Goal: Information Seeking & Learning: Check status

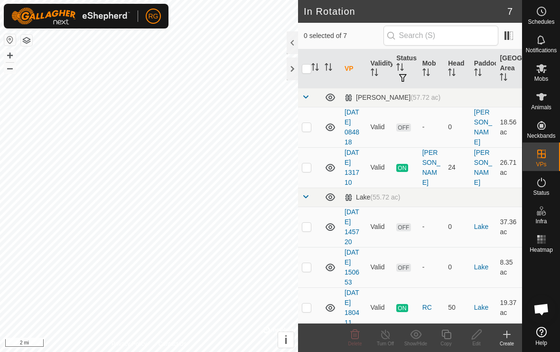
click at [291, 72] on div at bounding box center [292, 68] width 11 height 23
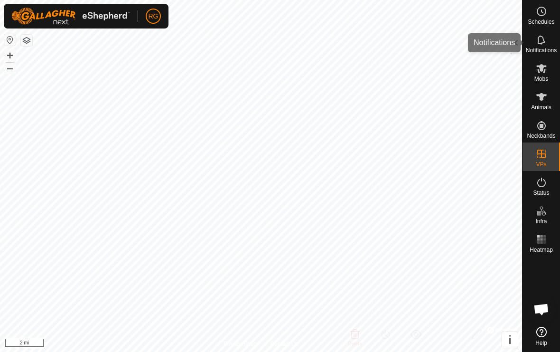
click at [545, 42] on icon at bounding box center [541, 39] width 11 height 11
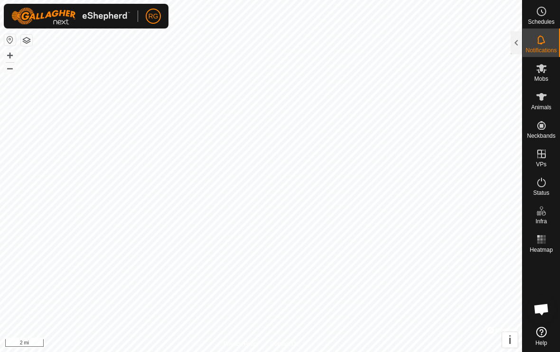
click at [511, 43] on div at bounding box center [516, 42] width 11 height 23
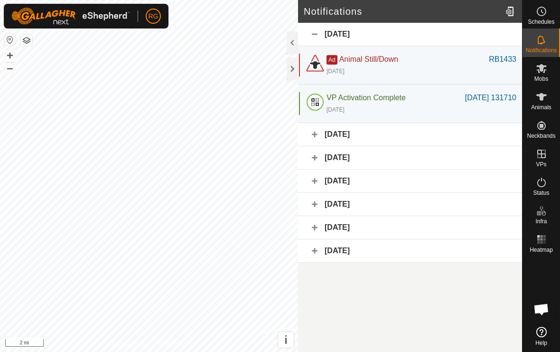
click at [411, 66] on div "[DATE]" at bounding box center [422, 70] width 190 height 11
click at [415, 143] on div "[DATE]" at bounding box center [410, 134] width 224 height 23
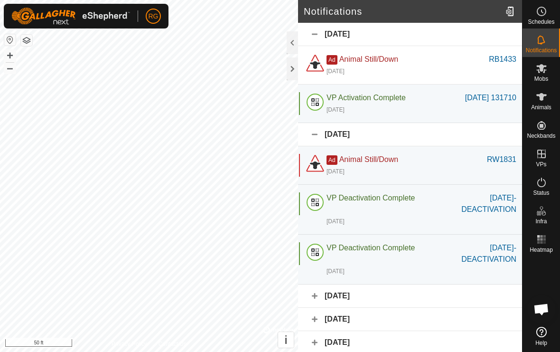
click at [391, 59] on span "Animal Still/Down" at bounding box center [368, 59] width 59 height 8
click at [443, 68] on div "[DATE]" at bounding box center [422, 70] width 190 height 11
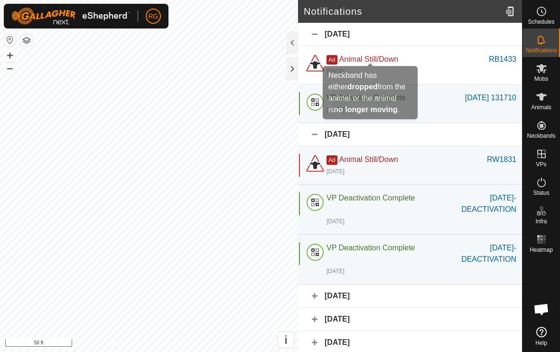
click at [396, 63] on span "Animal Still/Down" at bounding box center [368, 59] width 59 height 8
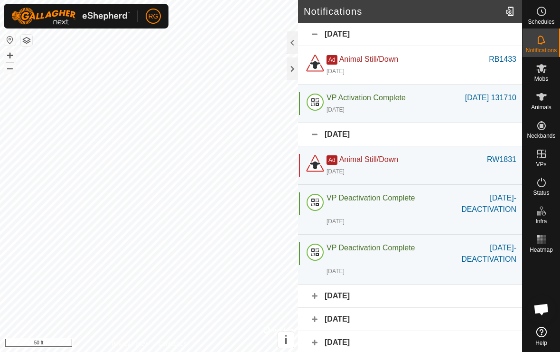
click at [392, 59] on span "Animal Still/Down" at bounding box center [368, 59] width 59 height 8
click at [364, 63] on span "Animal Still/Down" at bounding box center [368, 59] width 59 height 8
click at [378, 73] on div "[DATE]" at bounding box center [422, 70] width 190 height 11
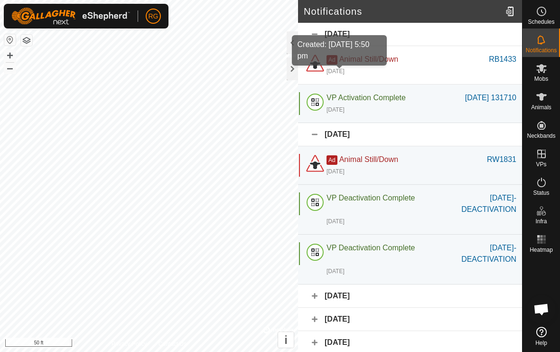
click at [345, 68] on div "[DATE]" at bounding box center [336, 71] width 18 height 9
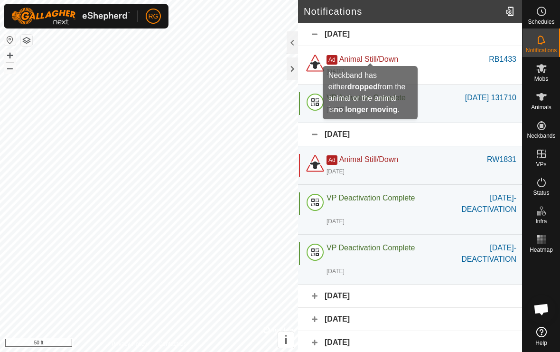
click at [390, 60] on span "Animal Still/Down" at bounding box center [368, 59] width 59 height 8
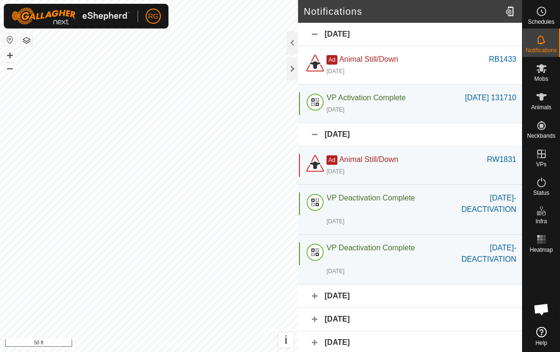
click at [405, 298] on div "[DATE]" at bounding box center [410, 295] width 224 height 23
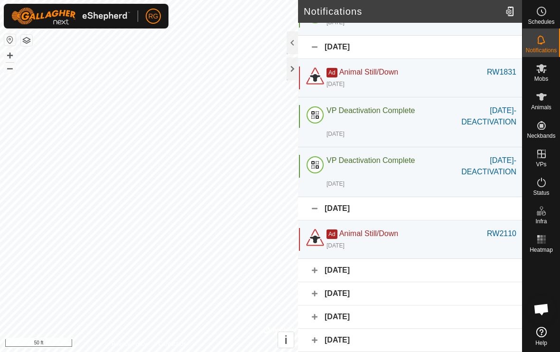
scroll to position [87, 0]
click at [431, 271] on div "[DATE]" at bounding box center [410, 270] width 224 height 23
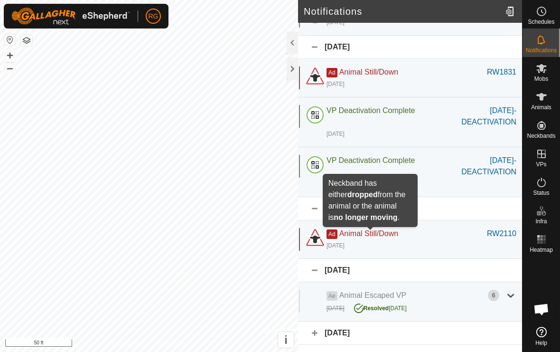
click at [391, 236] on span "Animal Still/Down" at bounding box center [368, 233] width 59 height 8
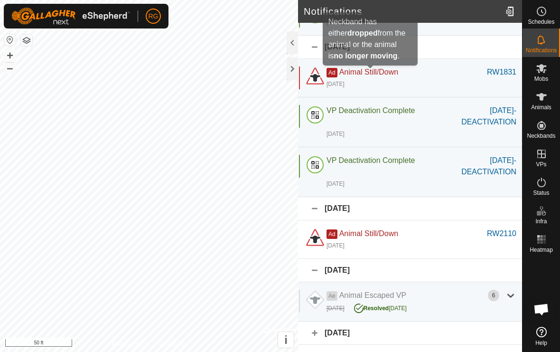
click at [388, 69] on span "Animal Still/Down" at bounding box center [368, 72] width 59 height 8
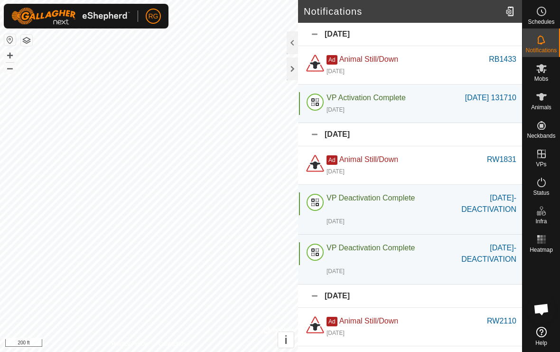
scroll to position [0, 0]
